Goal: Obtain resource: Download file/media

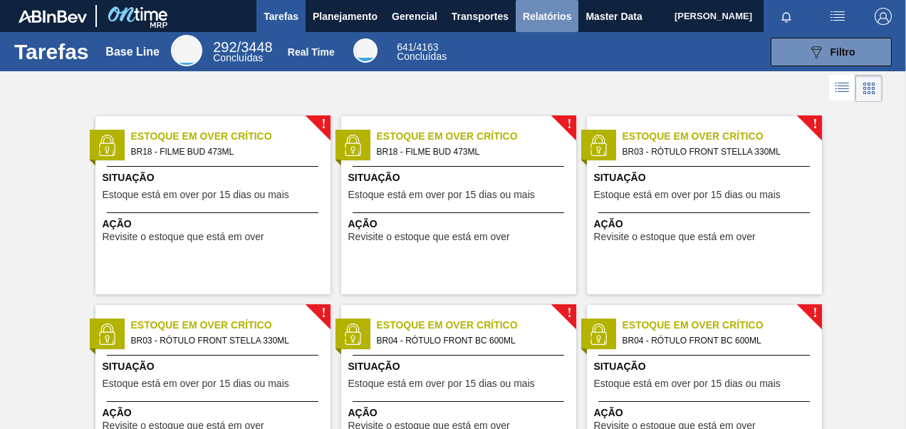
click at [548, 17] on span "Relatórios" at bounding box center [547, 16] width 48 height 17
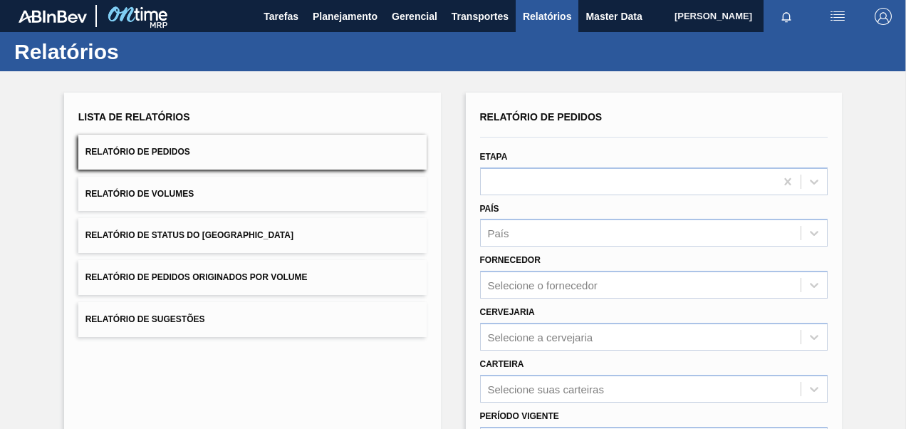
click at [215, 278] on span "Relatório de Pedidos Originados por Volume" at bounding box center [196, 277] width 222 height 10
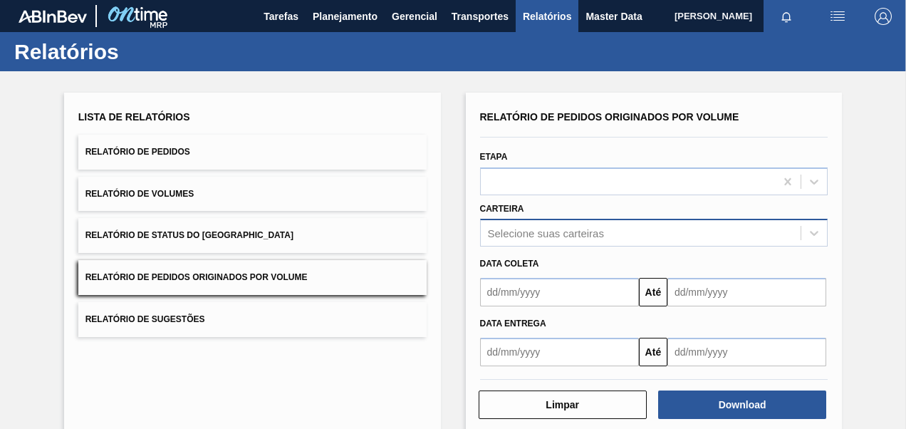
click at [508, 242] on div "Selecione suas carteiras" at bounding box center [654, 233] width 348 height 28
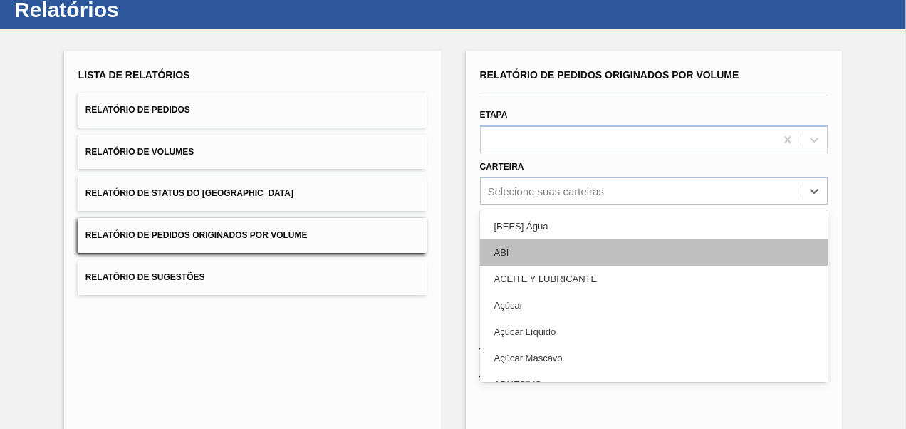
scroll to position [43, 0]
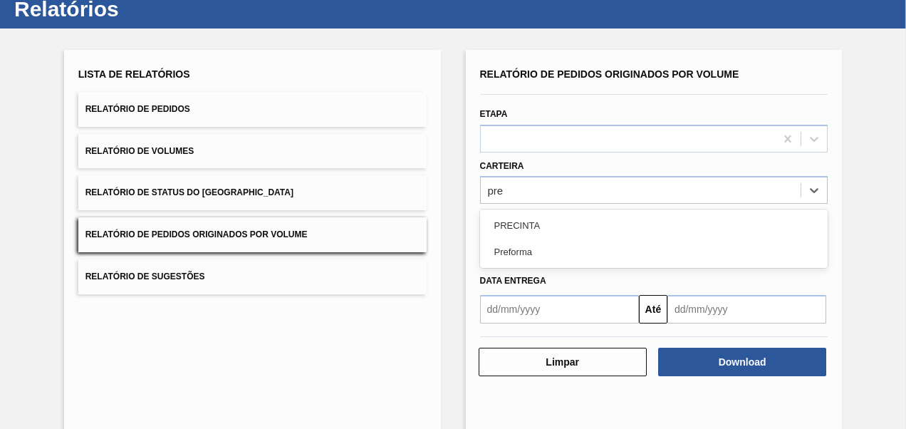
type input "pref"
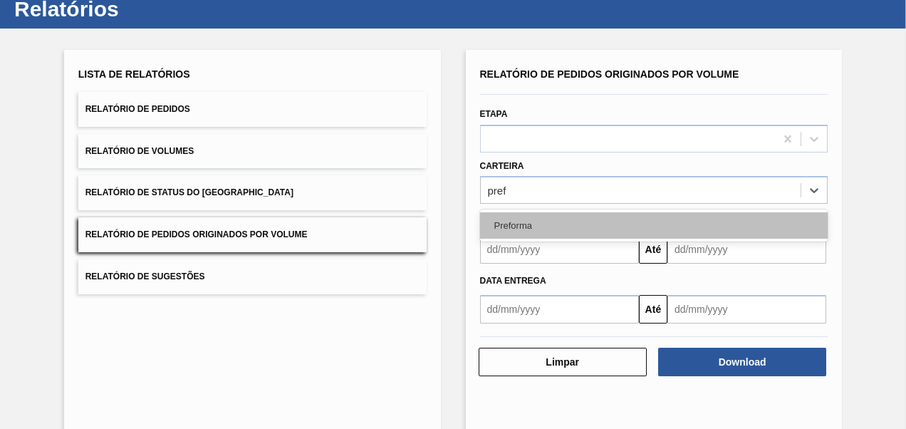
click at [544, 225] on div "Preforma" at bounding box center [654, 225] width 348 height 26
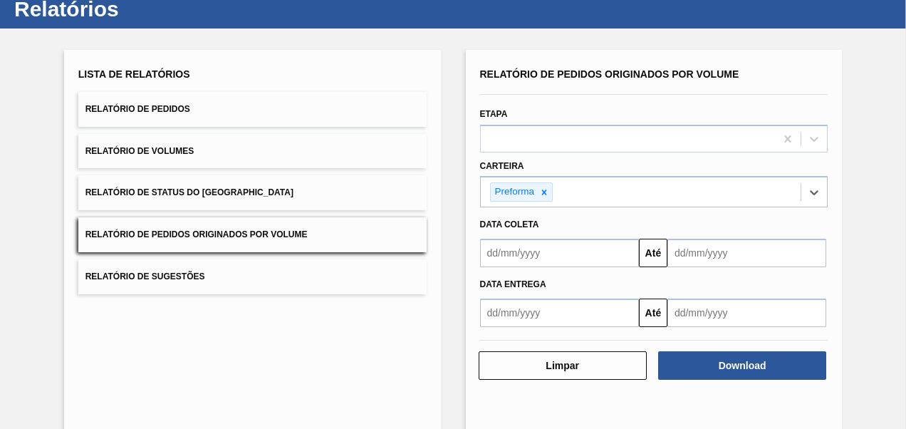
scroll to position [0, 0]
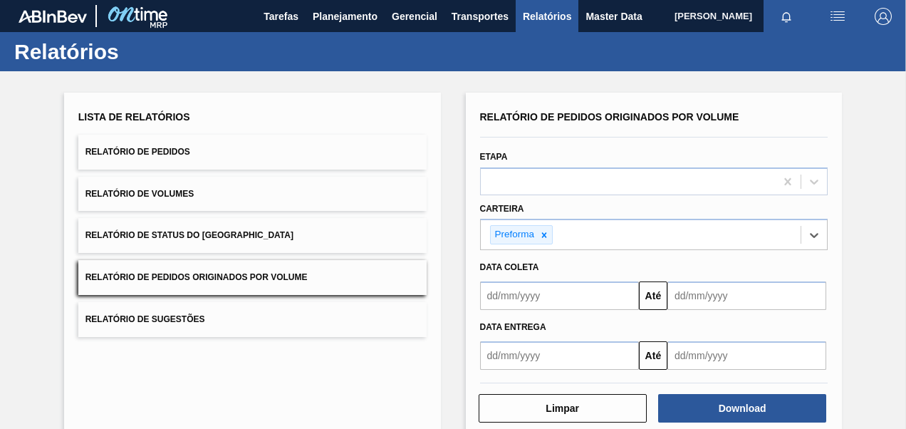
click at [206, 158] on button "Relatório de Pedidos" at bounding box center [252, 152] width 348 height 35
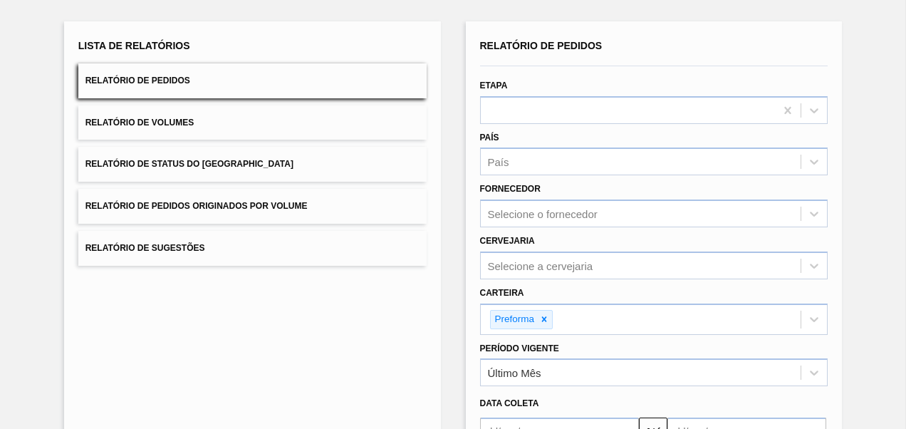
scroll to position [142, 0]
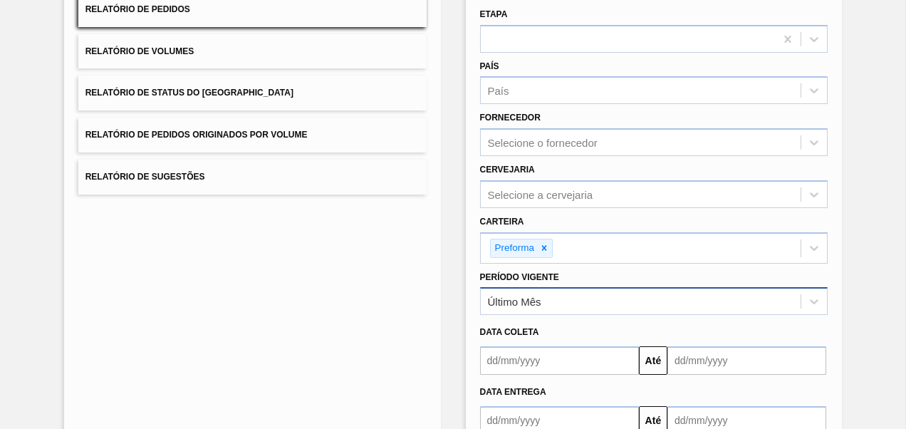
click at [543, 308] on div "Último Mês" at bounding box center [641, 301] width 320 height 21
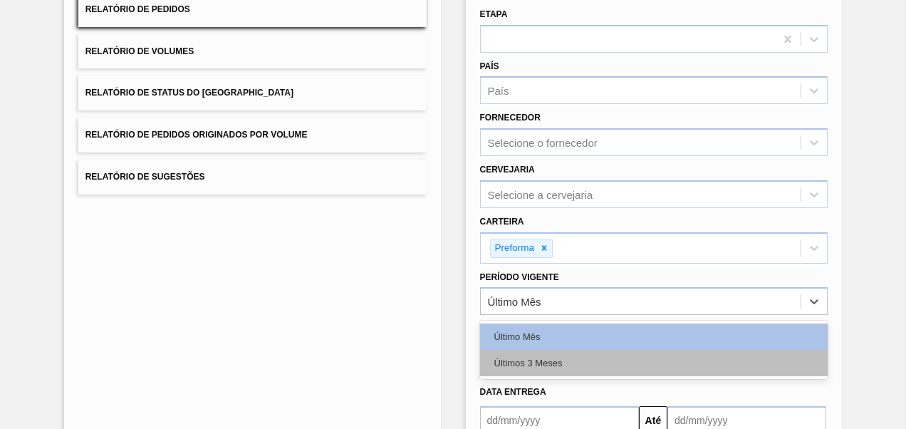
click at [527, 359] on div "Últimos 3 Meses" at bounding box center [654, 363] width 348 height 26
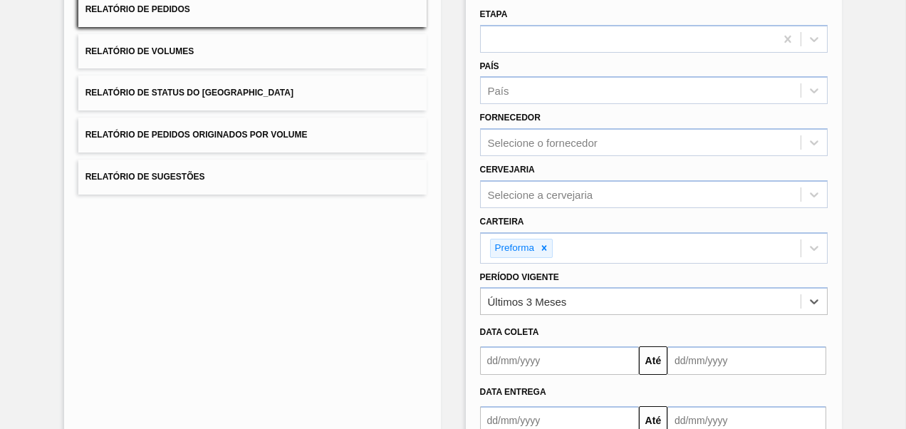
scroll to position [232, 0]
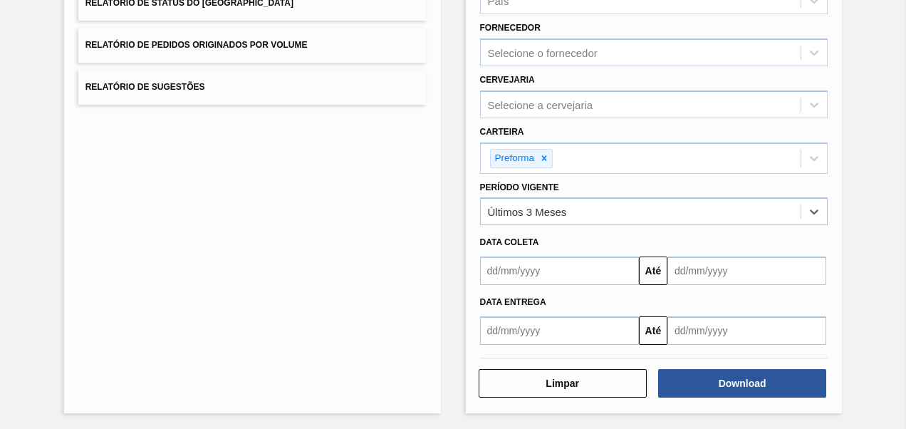
click at [565, 270] on input "text" at bounding box center [559, 270] width 159 height 28
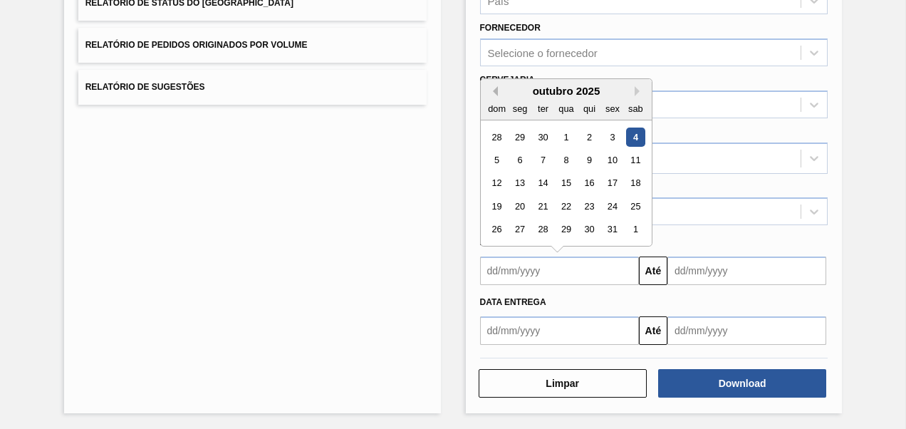
click at [488, 93] on button "Previous Month" at bounding box center [493, 91] width 10 height 10
click at [520, 135] on div "1" at bounding box center [519, 136] width 19 height 19
type input "[DATE]"
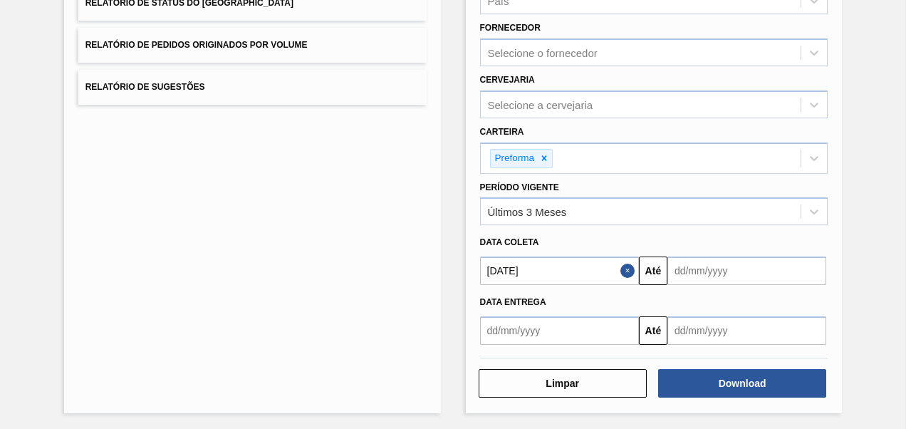
click at [773, 278] on input "text" at bounding box center [746, 270] width 159 height 28
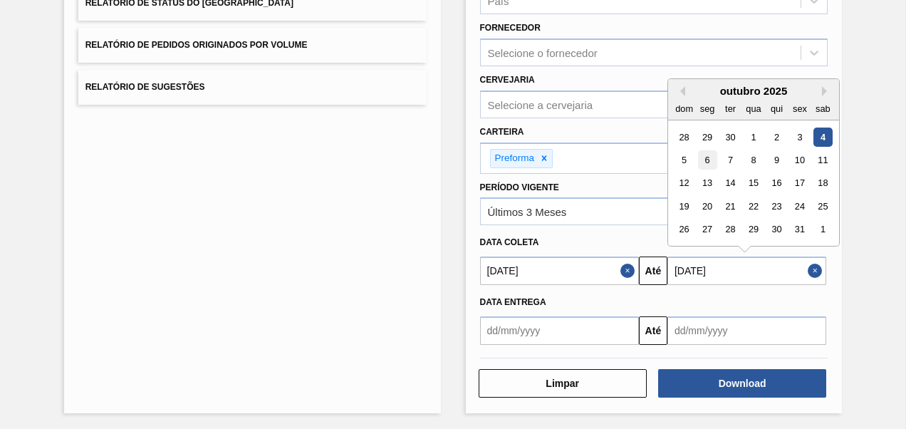
click at [708, 154] on div "6" at bounding box center [706, 159] width 19 height 19
type input "[DATE]"
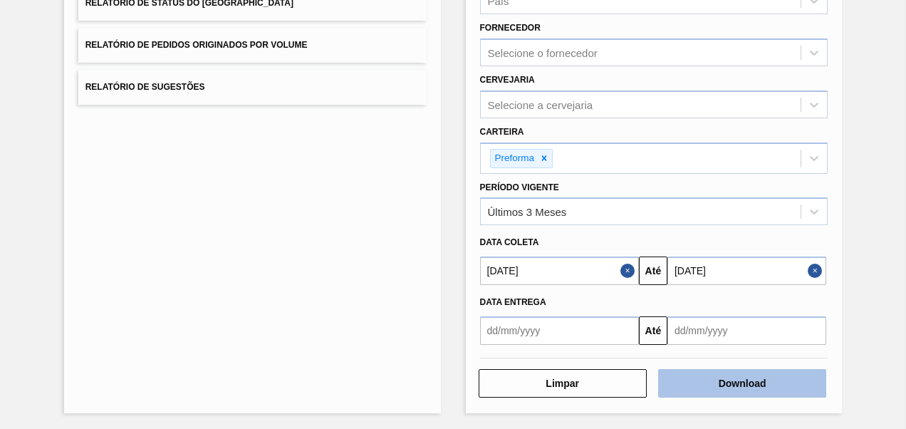
click at [717, 380] on button "Download" at bounding box center [742, 383] width 168 height 28
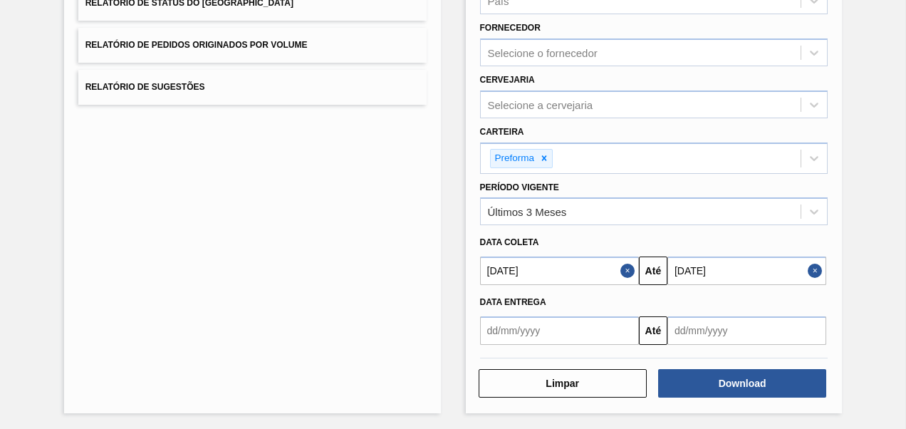
scroll to position [161, 0]
